Goal: Book appointment/travel/reservation

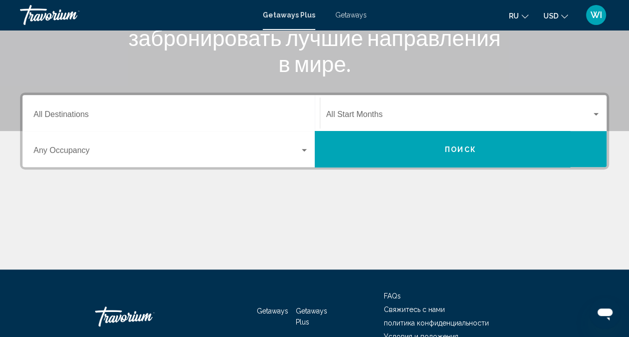
scroll to position [224, 0]
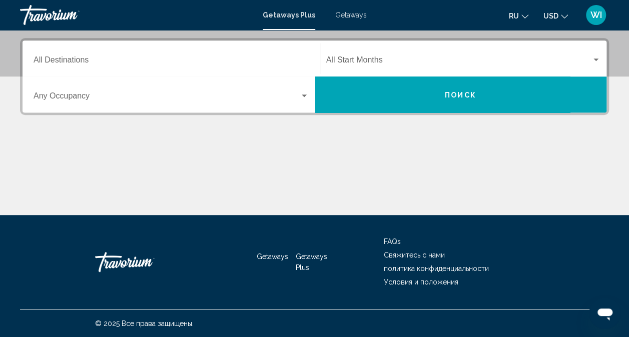
click at [305, 104] on div "Occupancy Any Occupancy" at bounding box center [171, 95] width 275 height 32
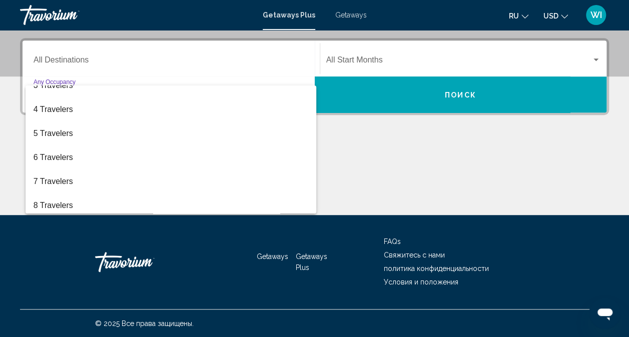
scroll to position [67, 0]
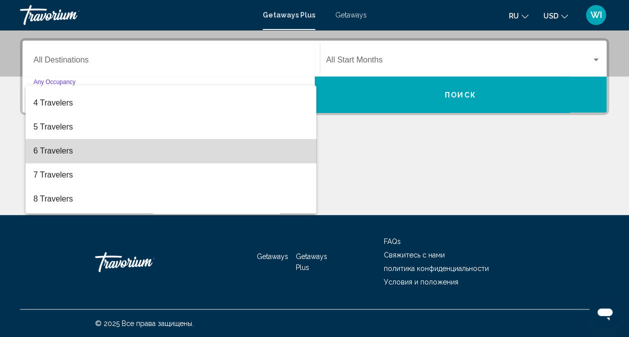
click at [299, 154] on span "6 Travelers" at bounding box center [171, 151] width 275 height 24
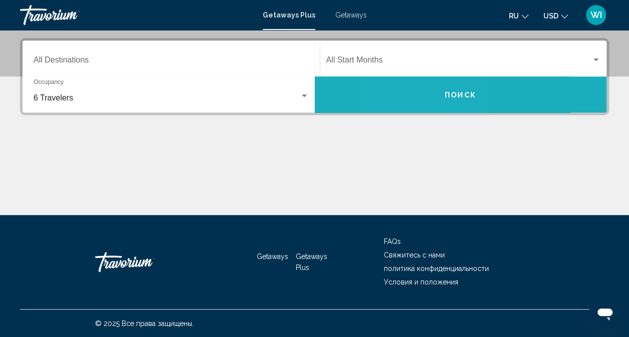
click at [421, 100] on button "Поиск" at bounding box center [461, 95] width 292 height 36
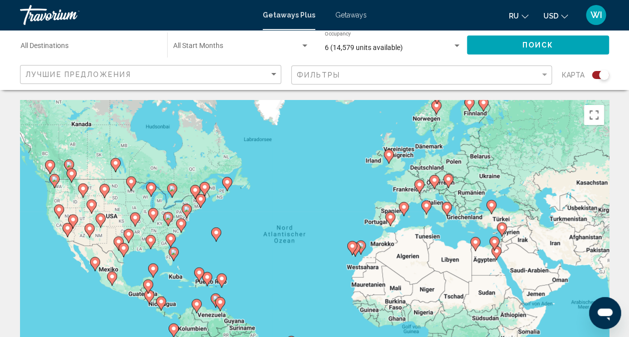
click at [448, 209] on image "Main content" at bounding box center [447, 207] width 6 height 6
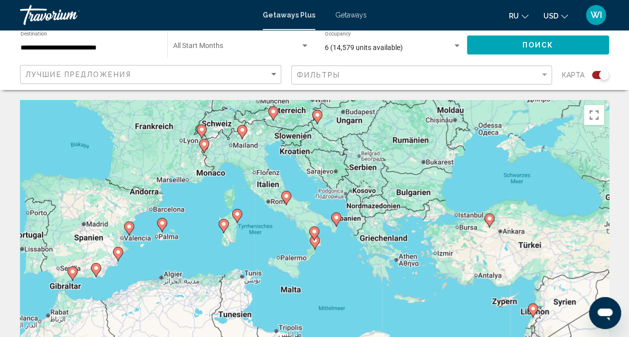
click at [338, 217] on image "Main content" at bounding box center [336, 218] width 6 height 6
type input "**********"
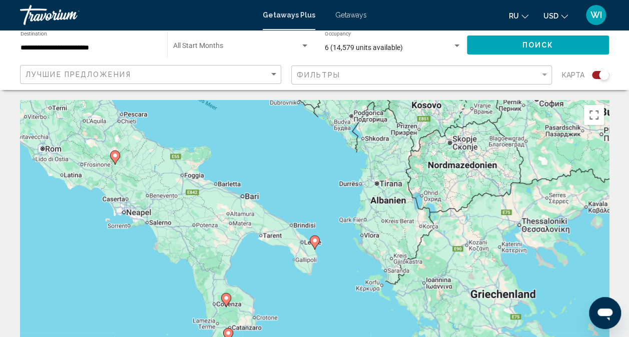
click at [313, 242] on image "Main content" at bounding box center [315, 241] width 6 height 6
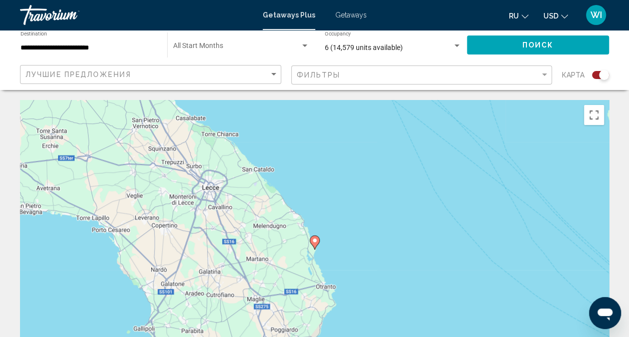
click at [313, 242] on image "Main content" at bounding box center [315, 241] width 6 height 6
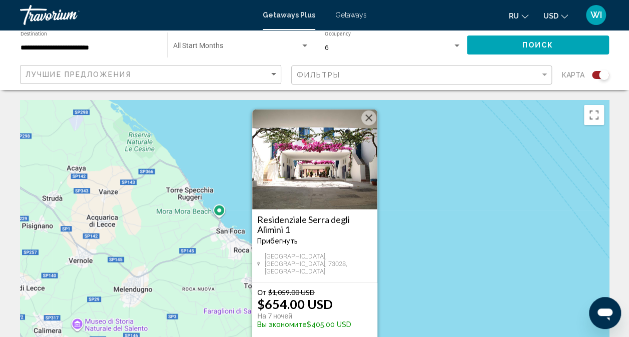
click at [282, 75] on div "Лучшие предложения Фильтры карта" at bounding box center [314, 75] width 589 height 21
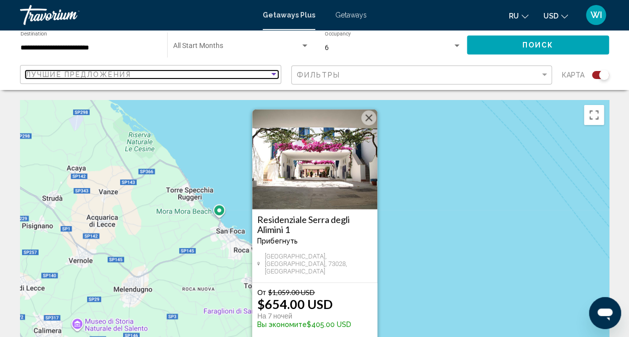
click at [277, 76] on div "Sort by" at bounding box center [273, 75] width 9 height 8
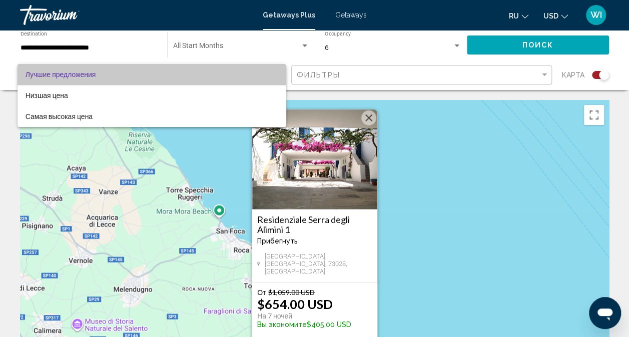
click at [267, 80] on span "Лучшие предложения" at bounding box center [152, 74] width 253 height 21
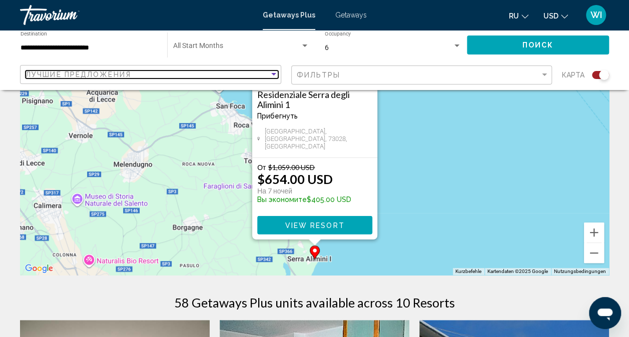
scroll to position [100, 0]
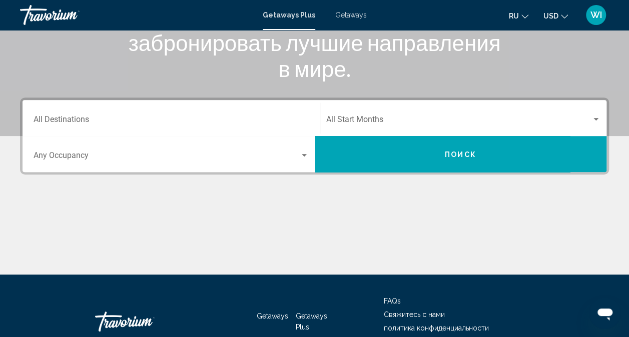
scroll to position [169, 0]
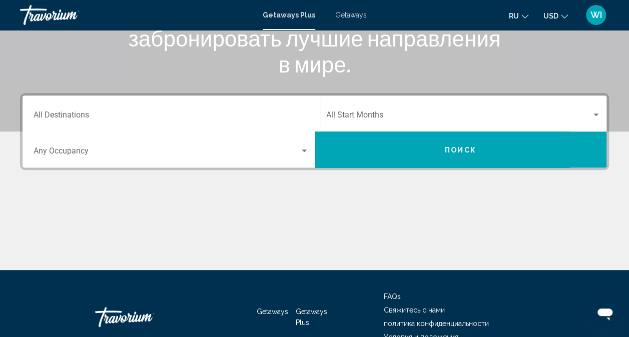
click at [301, 144] on div "Occupancy Any Occupancy" at bounding box center [171, 150] width 275 height 32
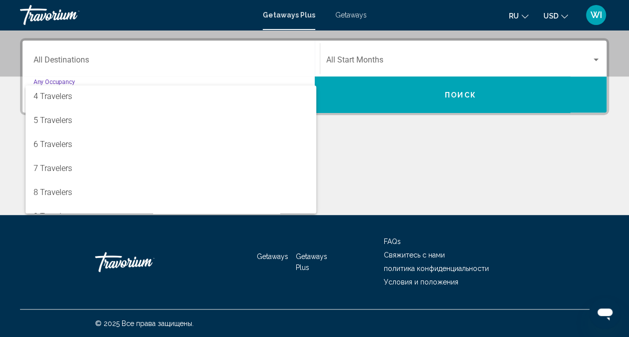
scroll to position [80, 0]
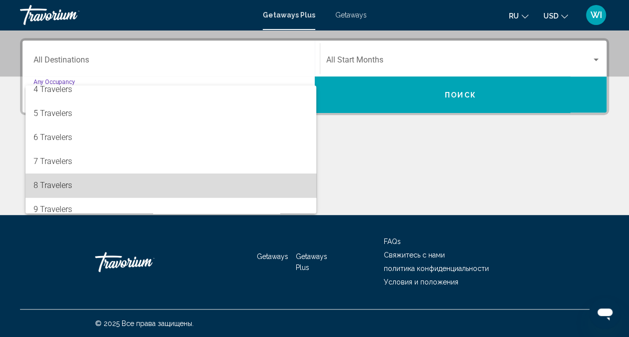
click at [238, 182] on span "8 Travelers" at bounding box center [171, 186] width 275 height 24
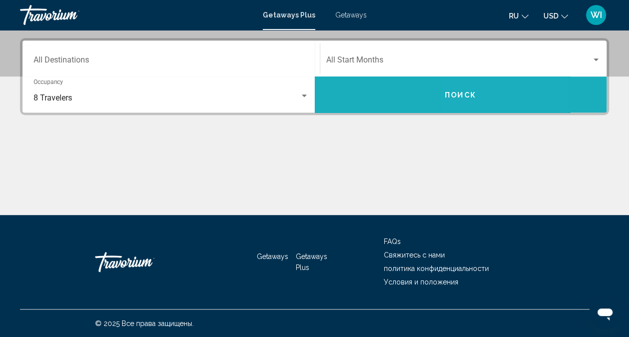
click at [466, 96] on span "Поиск" at bounding box center [461, 95] width 32 height 8
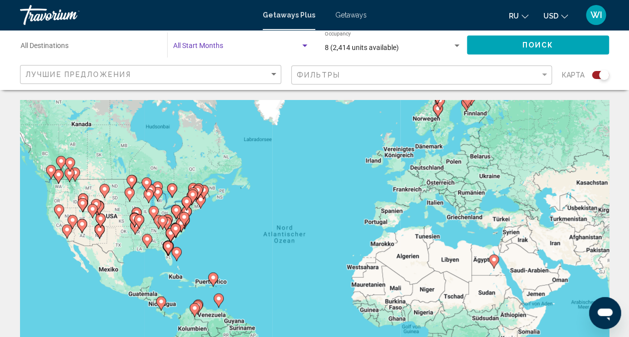
click at [301, 45] on div "Search widget" at bounding box center [304, 46] width 9 height 8
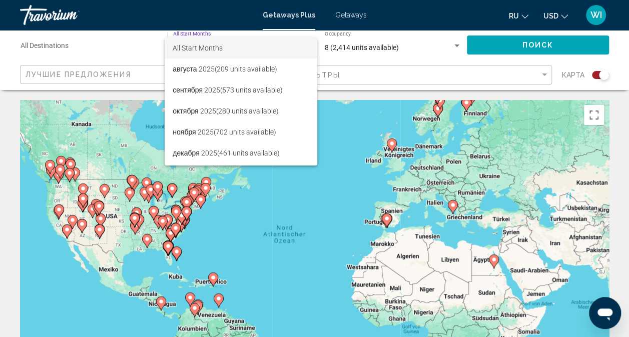
scroll to position [20, 0]
click at [263, 126] on span "декабря 2025 (461 units available)" at bounding box center [241, 133] width 137 height 21
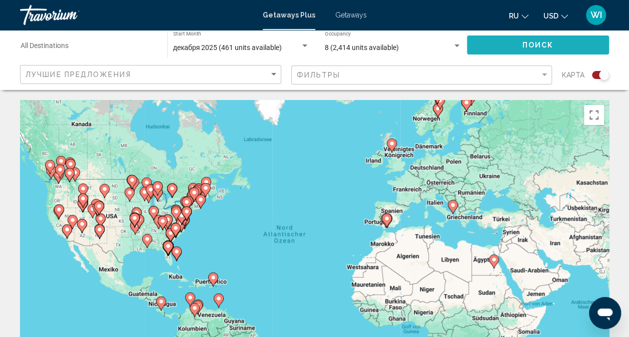
click at [563, 45] on button "Поиск" at bounding box center [538, 45] width 142 height 19
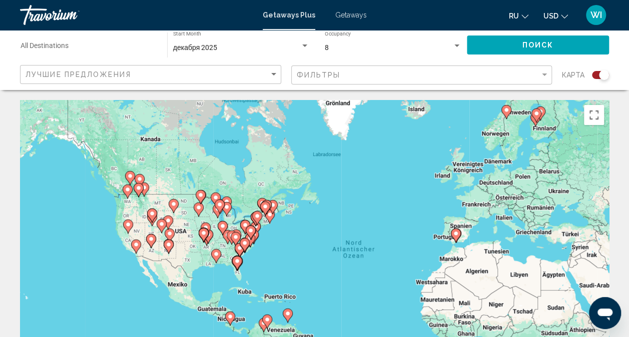
drag, startPoint x: 459, startPoint y: 173, endPoint x: 527, endPoint y: 189, distance: 70.4
click at [527, 189] on div "Um den Modus zum Ziehen mit der Tastatur zu aktivieren, drückst du Alt + Eingab…" at bounding box center [314, 250] width 589 height 300
click at [454, 43] on div "Search widget" at bounding box center [456, 46] width 9 height 8
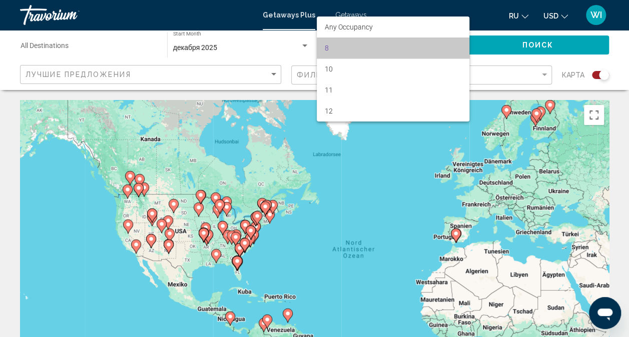
click at [454, 43] on span "8" at bounding box center [393, 48] width 137 height 21
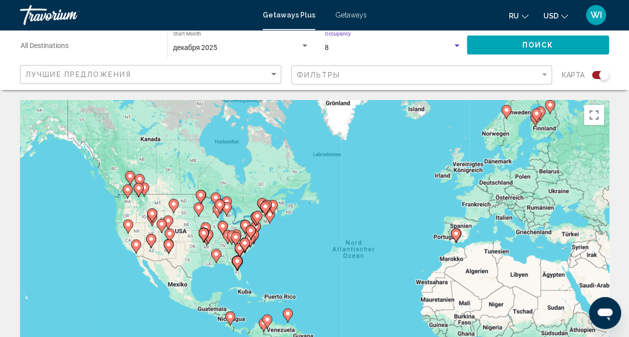
click at [454, 43] on div "Search widget" at bounding box center [456, 46] width 9 height 8
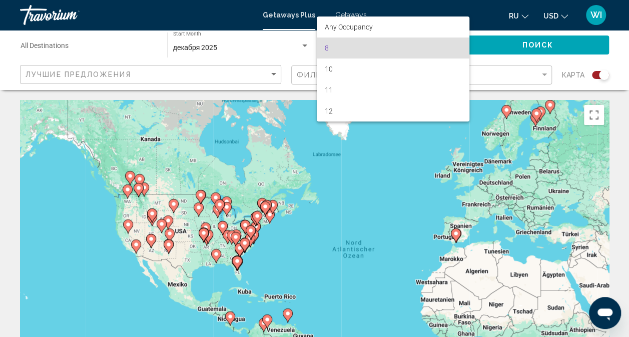
click at [306, 44] on div at bounding box center [314, 168] width 629 height 337
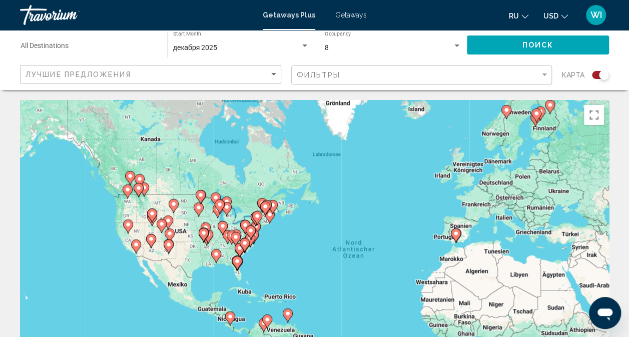
click at [307, 41] on div "декабря 2025 Start Month All Start Months" at bounding box center [241, 46] width 136 height 28
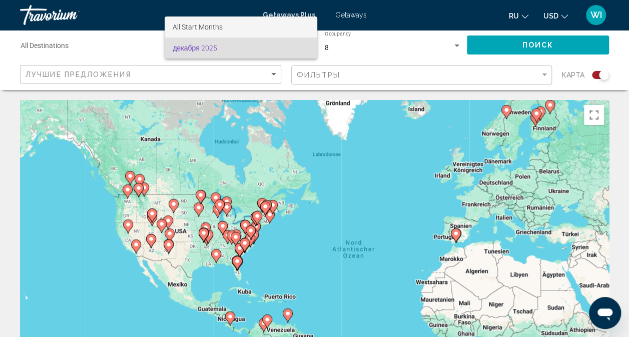
click at [292, 26] on span "All Start Months" at bounding box center [241, 27] width 137 height 21
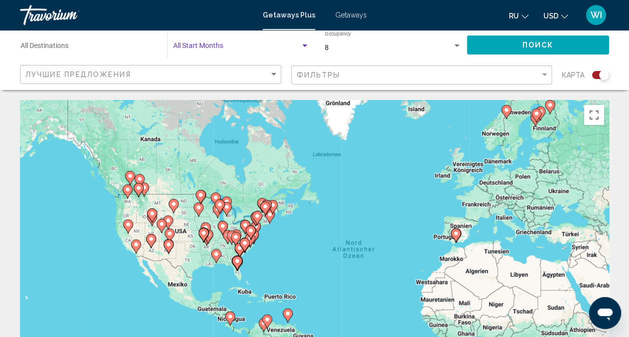
click at [513, 45] on button "Поиск" at bounding box center [538, 45] width 142 height 19
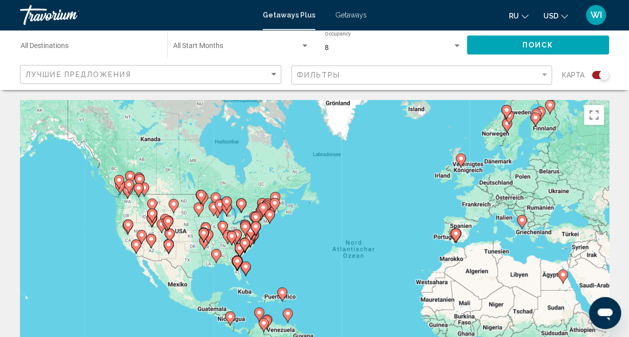
click at [339, 36] on div "8 Occupancy Any Occupancy" at bounding box center [393, 46] width 137 height 28
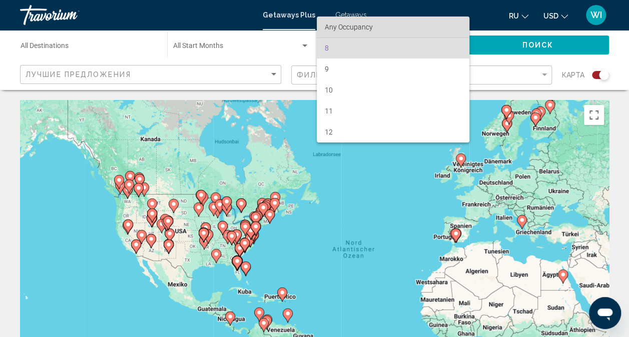
click at [339, 36] on span "Any Occupancy" at bounding box center [393, 27] width 137 height 21
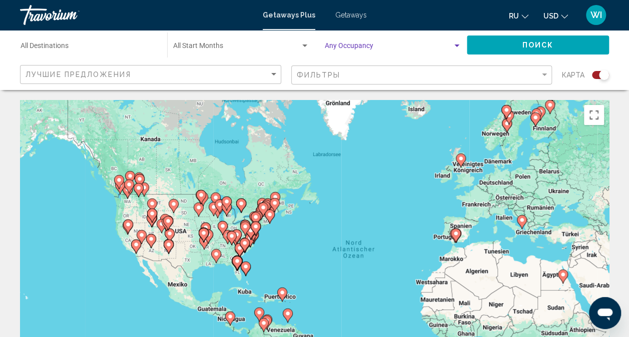
click at [343, 16] on span "Getaways" at bounding box center [351, 15] width 32 height 8
